Goal: Task Accomplishment & Management: Complete application form

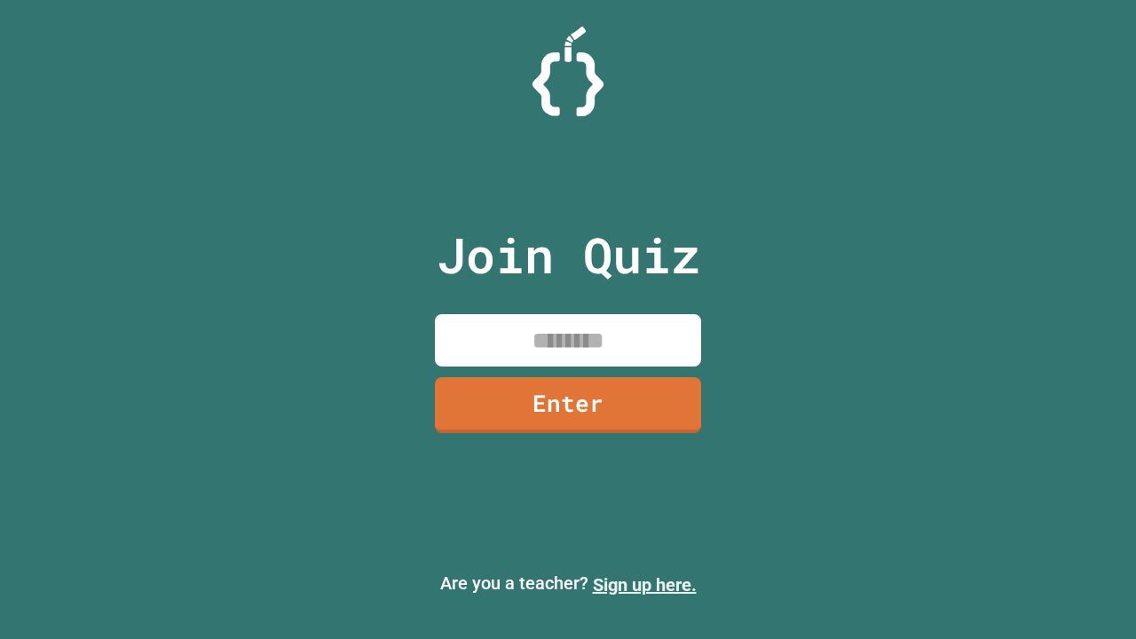
click at [644, 585] on link "Sign up here." at bounding box center [645, 584] width 104 height 21
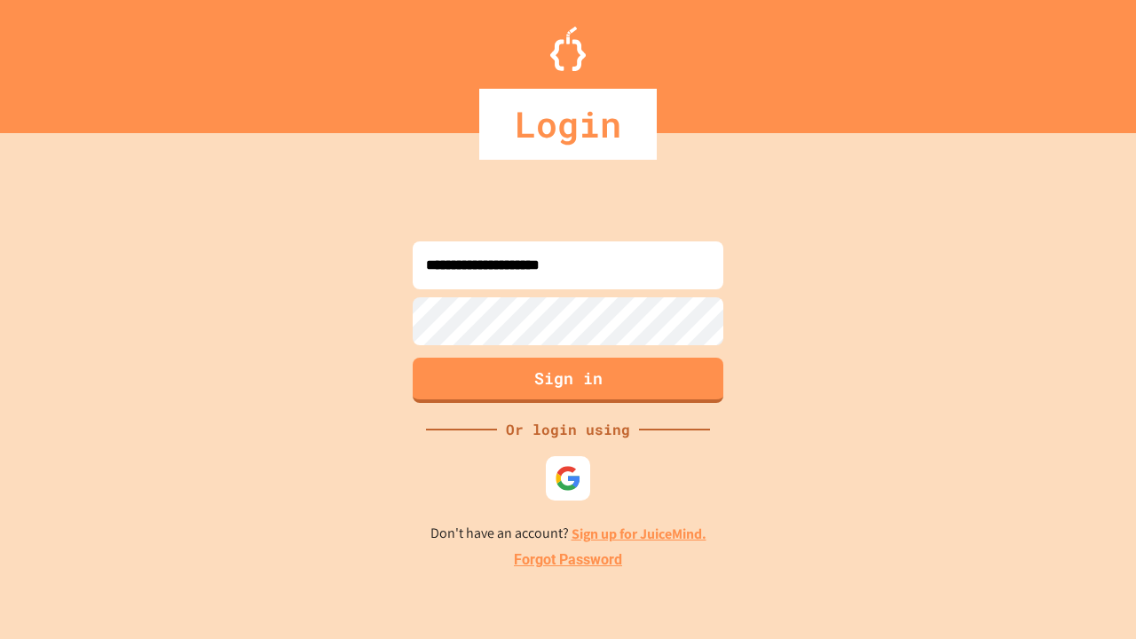
type input "**********"
